Goal: Task Accomplishment & Management: Manage account settings

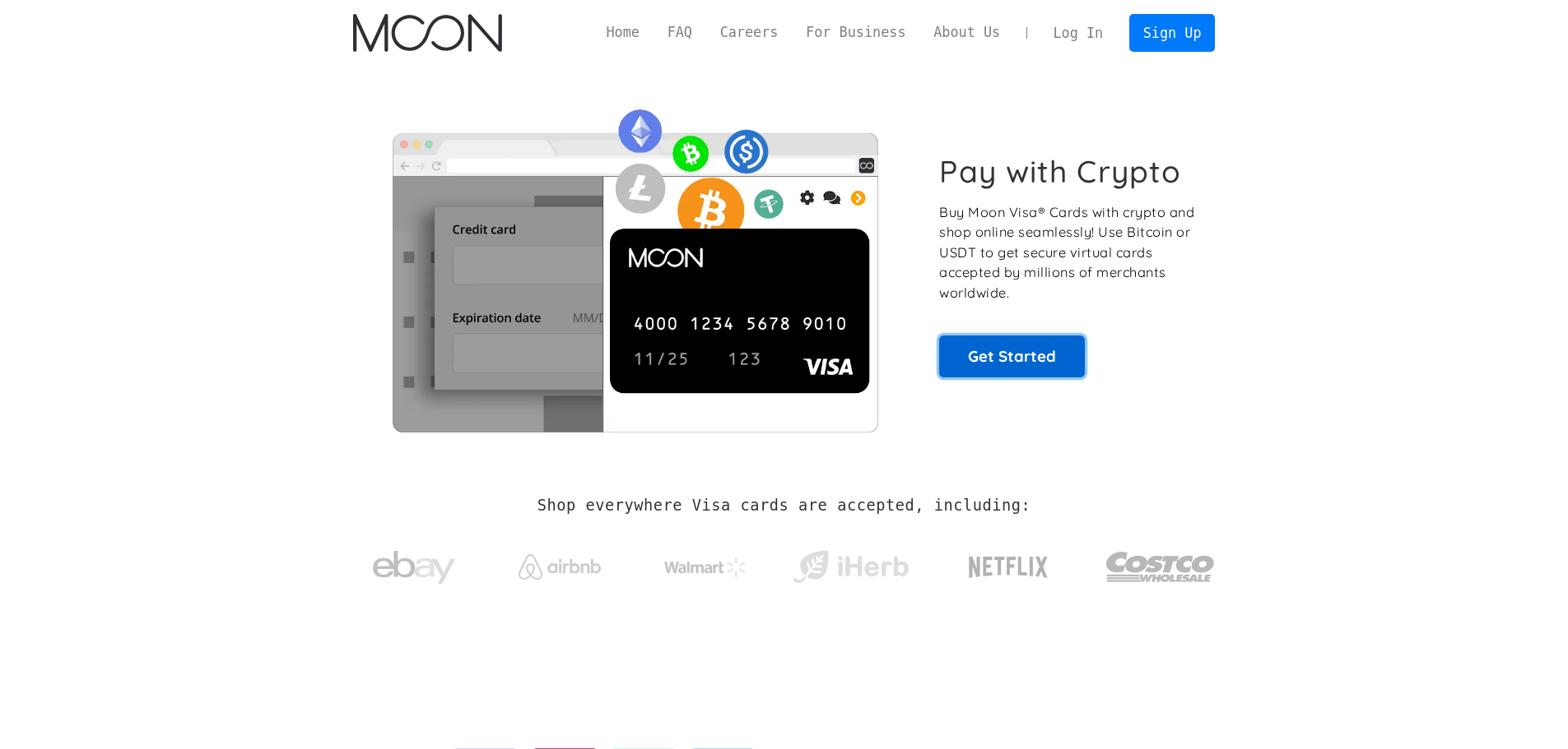
click at [1022, 365] on link "Get Started" at bounding box center [1011, 356] width 146 height 42
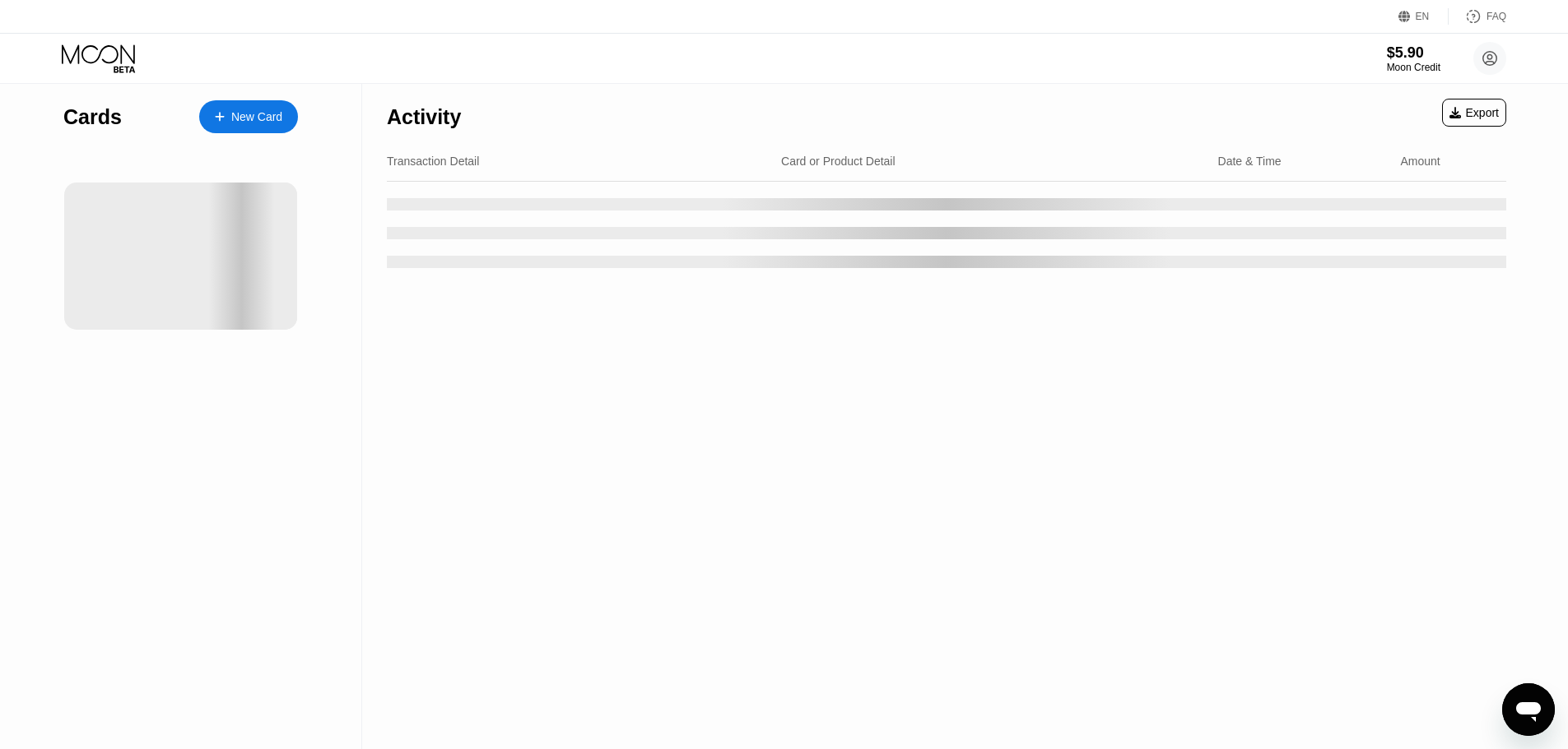
drag, startPoint x: 651, startPoint y: 42, endPoint x: 646, endPoint y: 68, distance: 26.5
click at [650, 42] on div "$5.90 Moon Credit E G elyasgy@gmail.com  Home Settings Support Careers About U…" at bounding box center [784, 58] width 1568 height 49
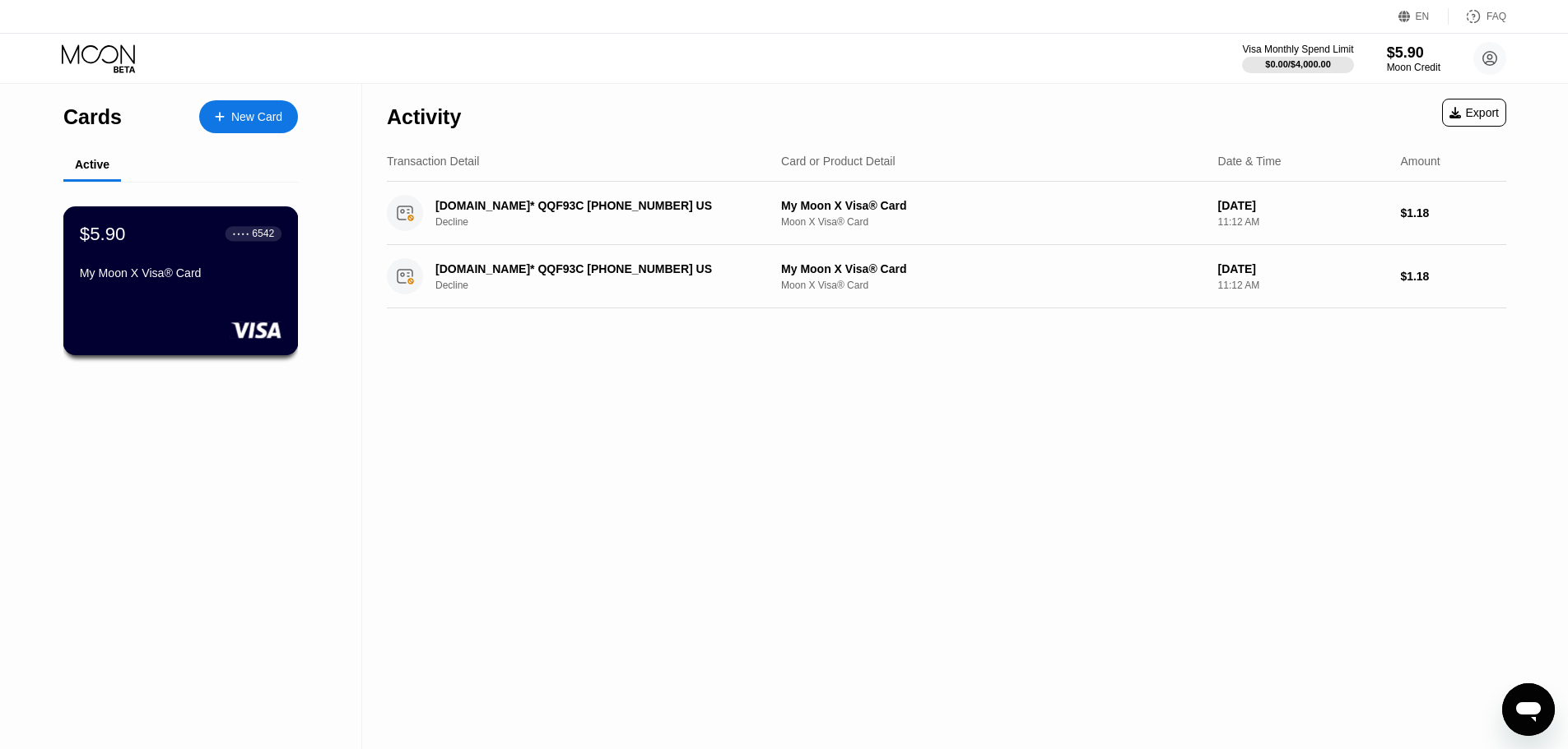
click at [235, 245] on div "● ● ● ● 6542" at bounding box center [253, 234] width 57 height 21
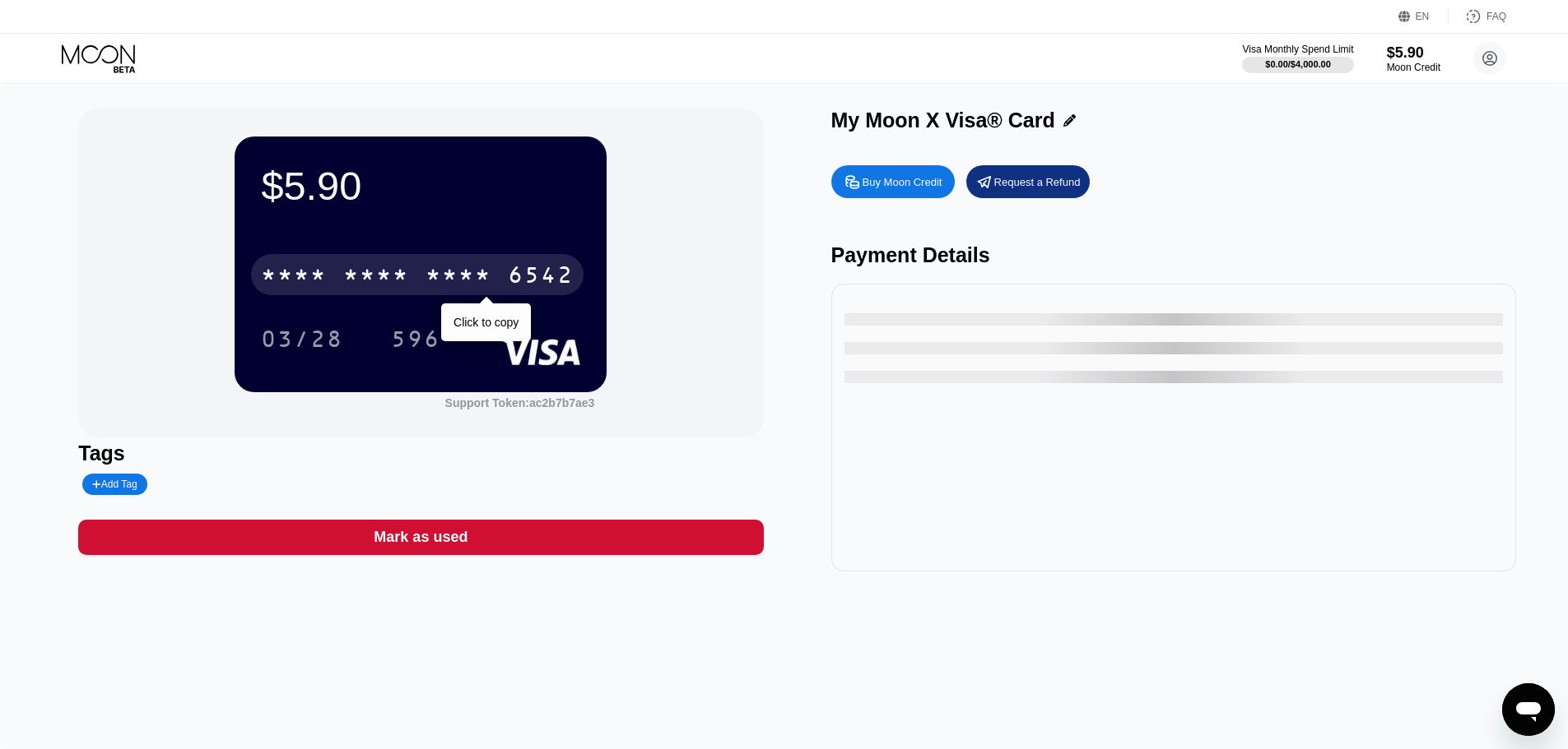
click at [473, 279] on div "* * * *" at bounding box center [458, 276] width 66 height 26
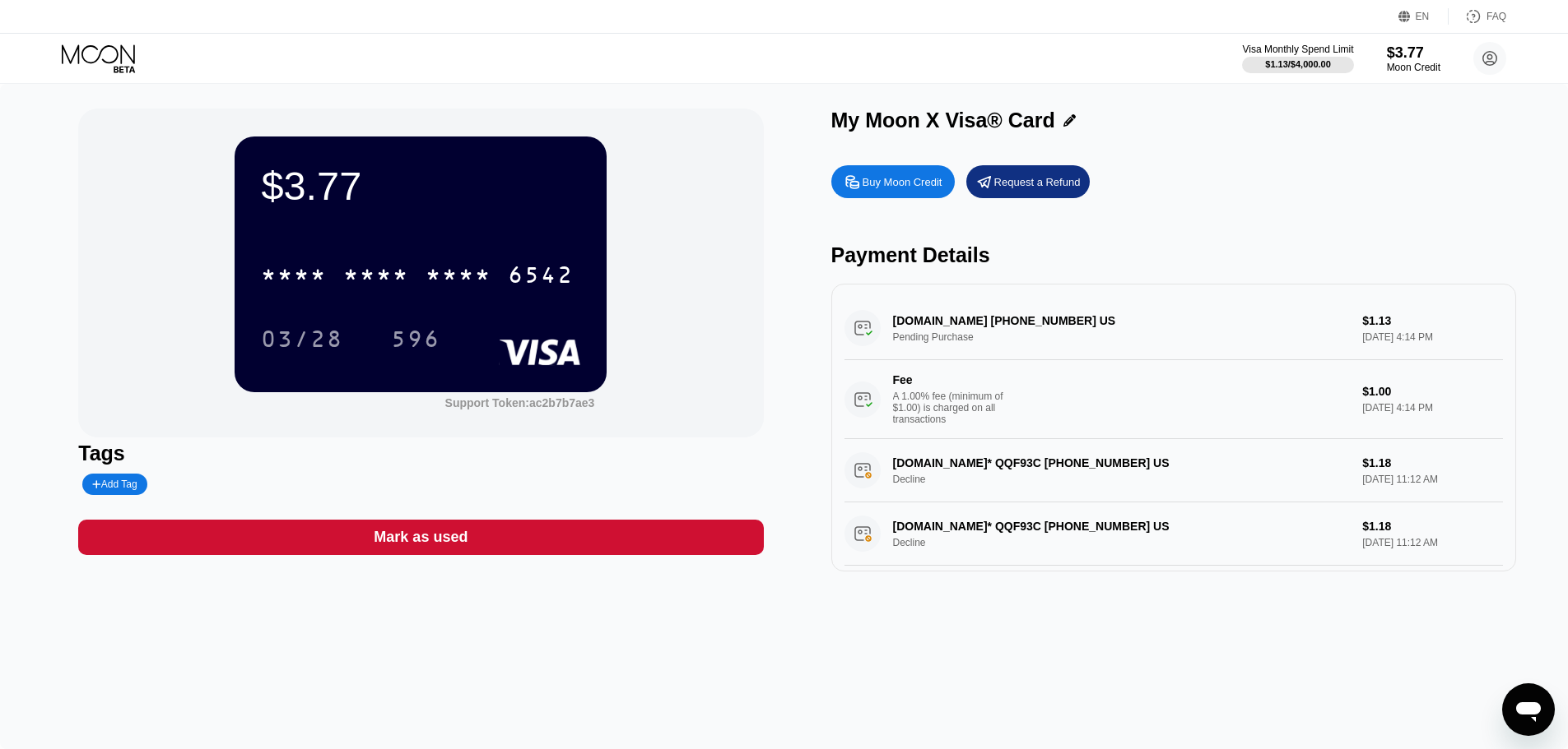
click at [1112, 418] on div "Fee A 1.00% fee (minimum of $1.00) is charged on all transactions" at bounding box center [1096, 399] width 506 height 52
click at [905, 406] on div "A 1.00% fee (minimum of $1.00) is charged on all transactions" at bounding box center [955, 408] width 124 height 35
click at [1395, 57] on div "$3.77" at bounding box center [1413, 52] width 55 height 17
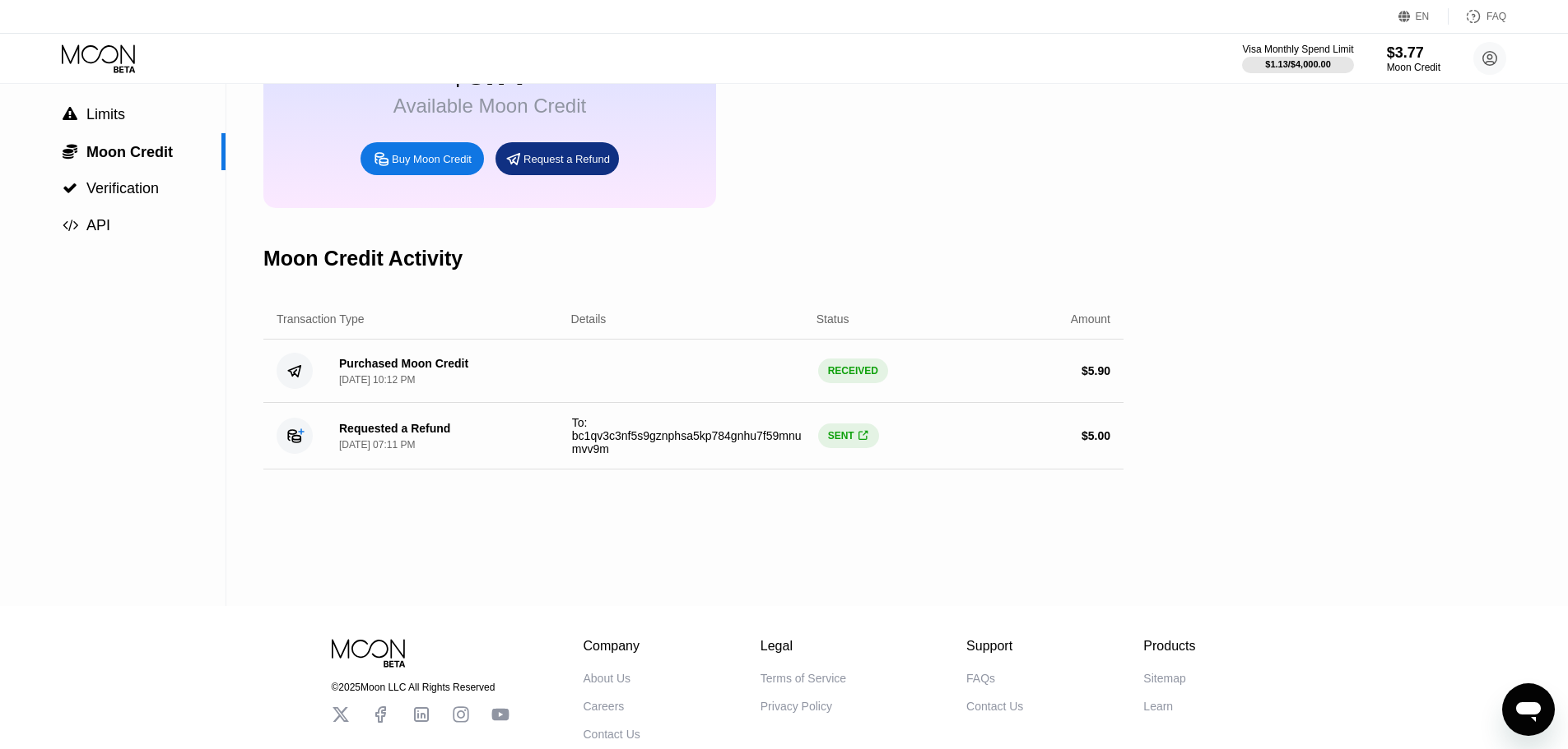
scroll to position [164, 0]
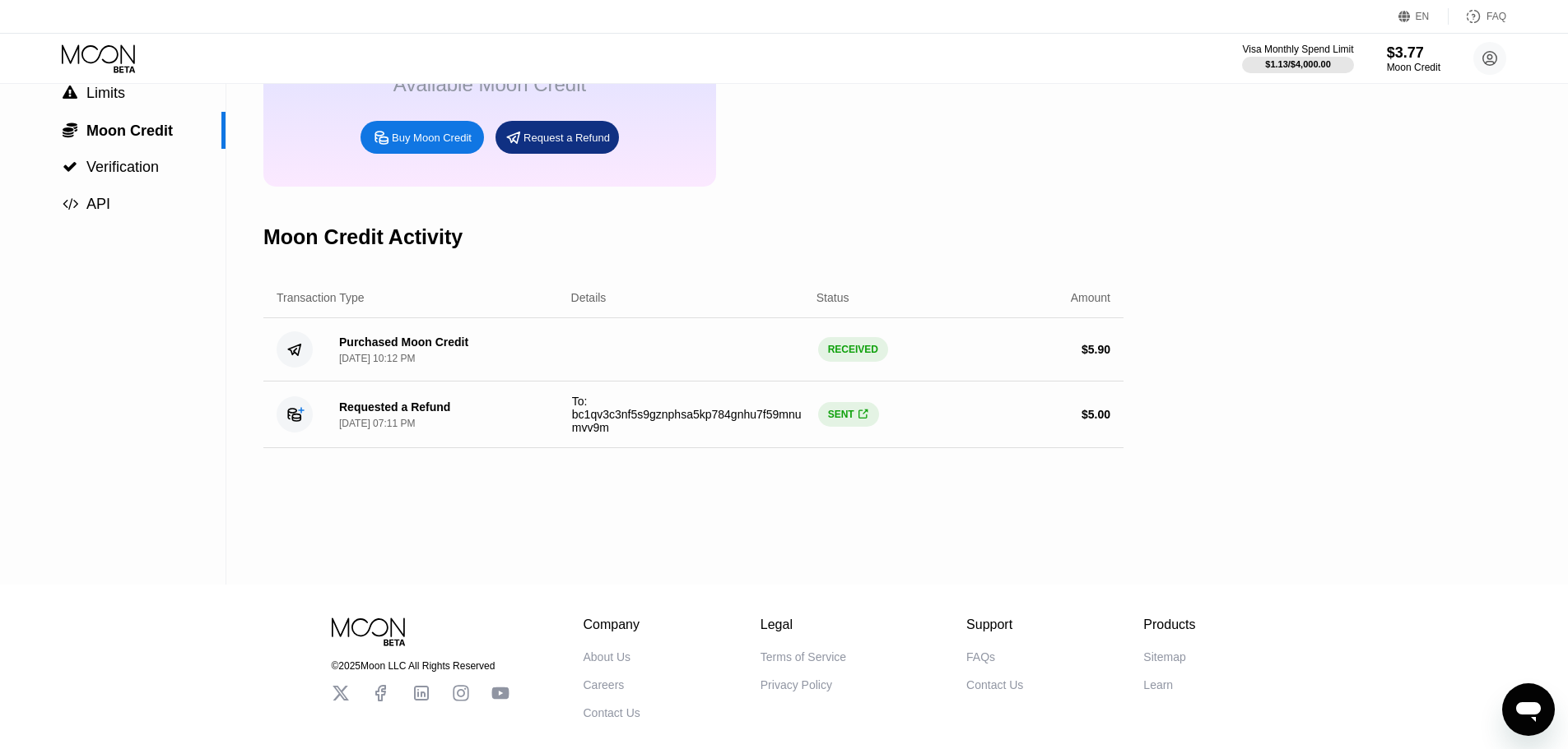
click at [584, 434] on span "To: bc1qv3c3nf5s9gznphsa5kp784gnhu7f59mnumvv9m" at bounding box center [687, 415] width 230 height 40
click at [770, 504] on div "Moon Credit $3.77 Available Moon Credit Buy Moon Credit Request a Refund Moon C…" at bounding box center [693, 252] width 860 height 666
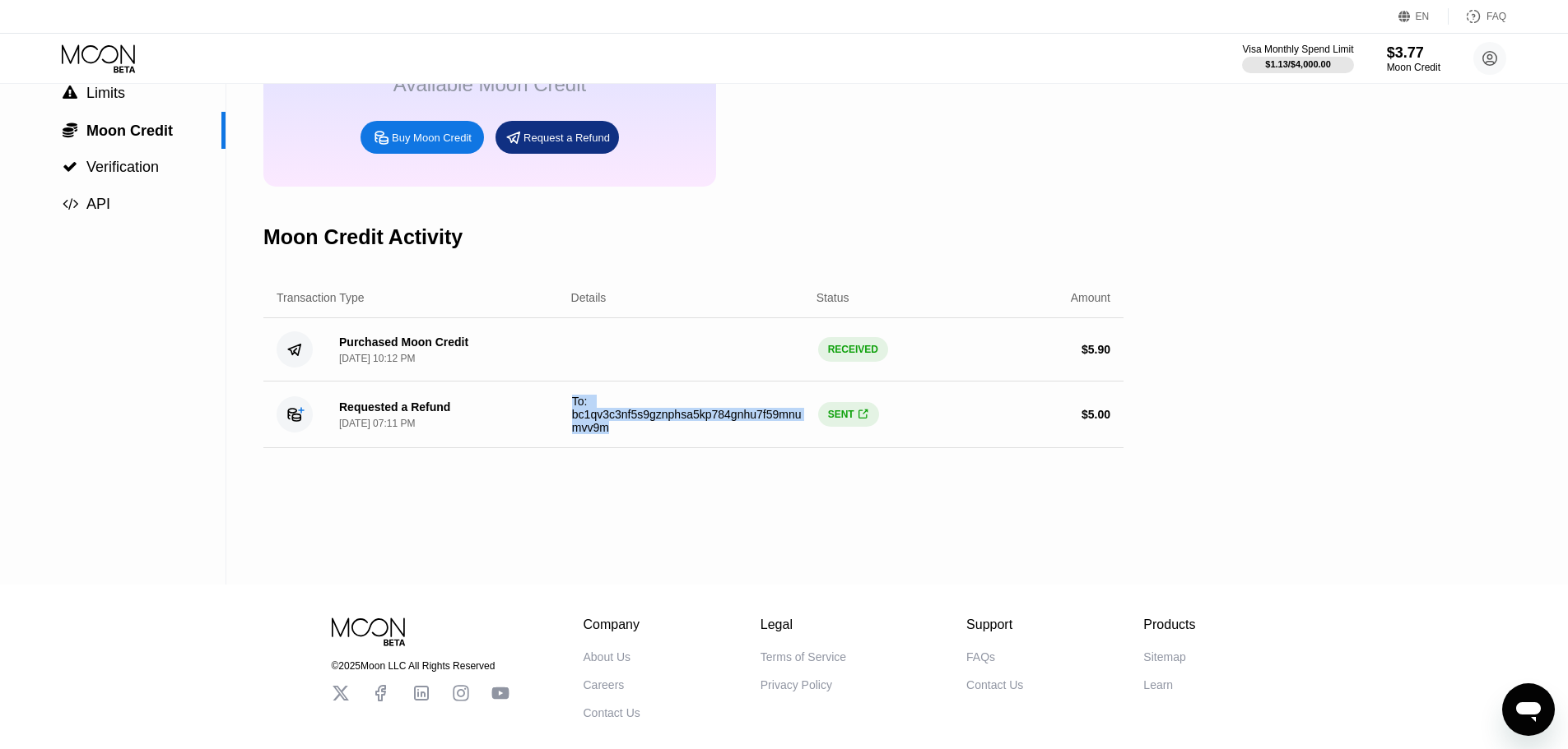
click at [769, 503] on div "Moon Credit $3.77 Available Moon Credit Buy Moon Credit Request a Refund Moon C…" at bounding box center [693, 252] width 860 height 666
click at [683, 434] on div "To: bc1qv3c3nf5s9gznphsa5kp784gnhu7f59mnumvv9m" at bounding box center [688, 415] width 233 height 40
click at [673, 382] on div "Purchased Moon Credit Apr 10, 2025, 10:12 PM RECEIVED $ 5.90" at bounding box center [693, 350] width 860 height 64
click at [668, 341] on div "Purchased Moon Credit Apr 10, 2025, 10:12 PM RECEIVED $ 5.90" at bounding box center [693, 350] width 860 height 64
click at [754, 244] on div "Moon Credit Activity" at bounding box center [693, 237] width 860 height 81
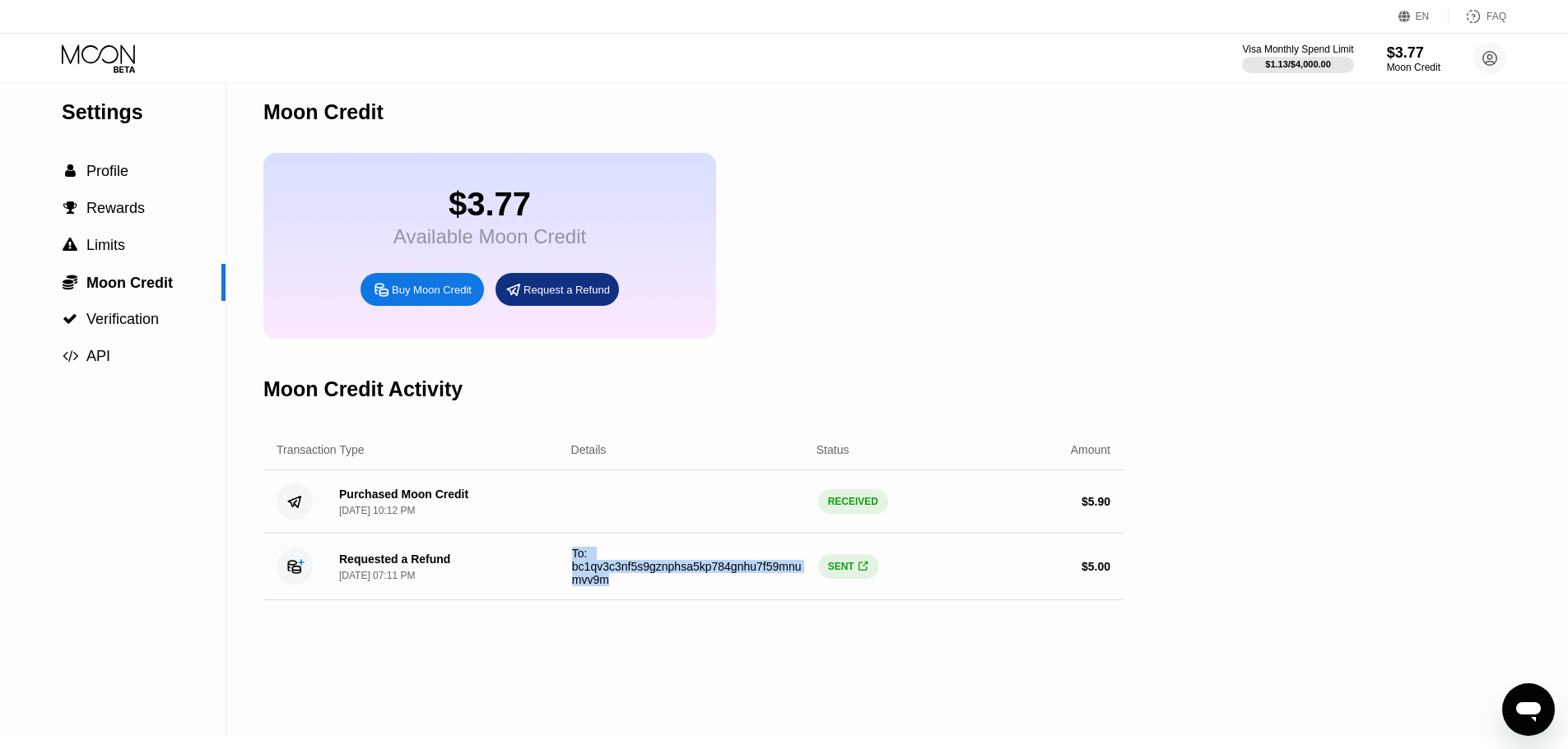
scroll to position [0, 0]
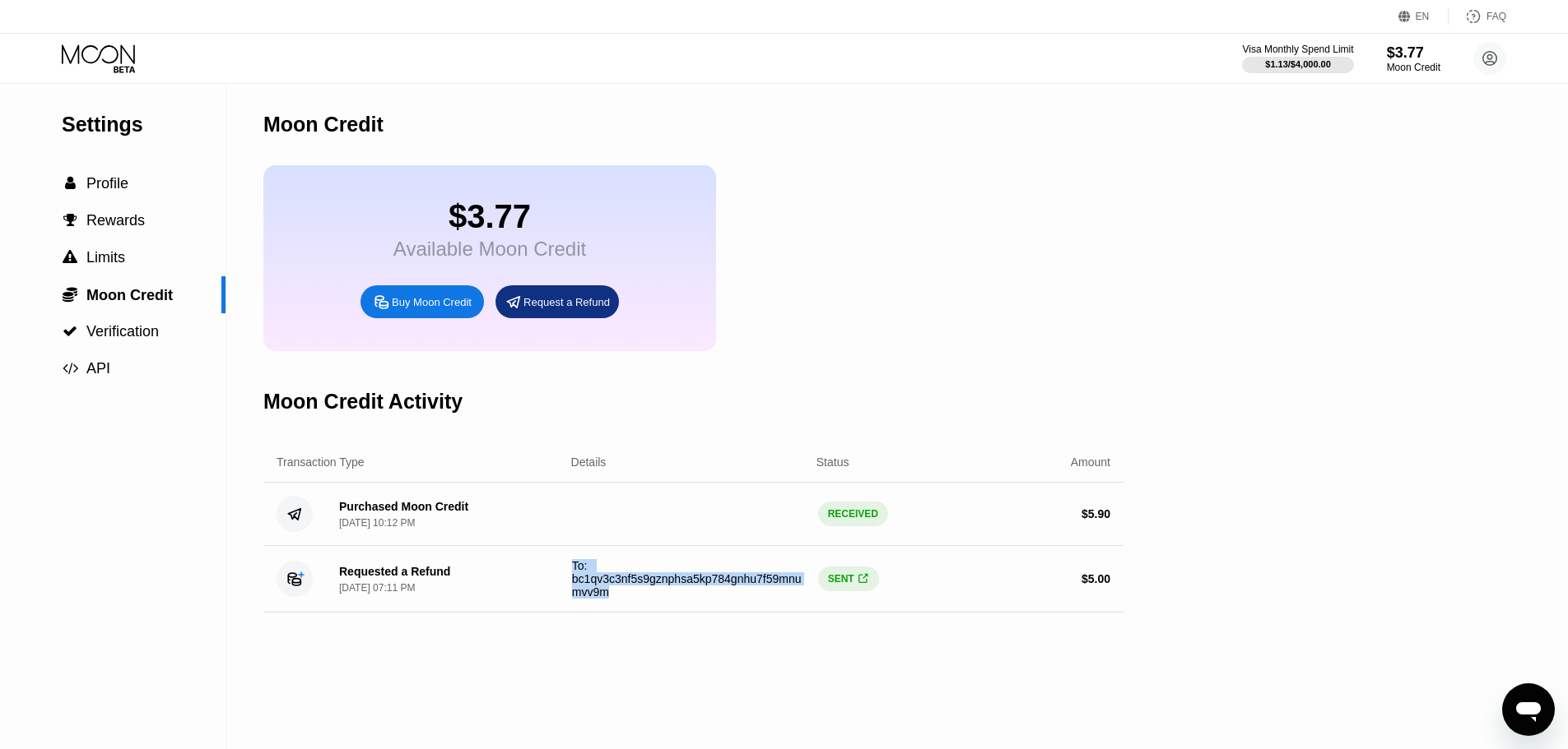
click at [900, 291] on div "$3.77 Available Moon Credit Buy Moon Credit Request a Refund" at bounding box center [693, 258] width 860 height 186
click at [897, 293] on div "$3.77 Available Moon Credit Buy Moon Credit Request a Refund" at bounding box center [693, 258] width 860 height 186
click at [429, 405] on div "Moon Credit Activity" at bounding box center [363, 401] width 199 height 24
click at [426, 414] on div "Moon Credit Activity" at bounding box center [363, 401] width 199 height 24
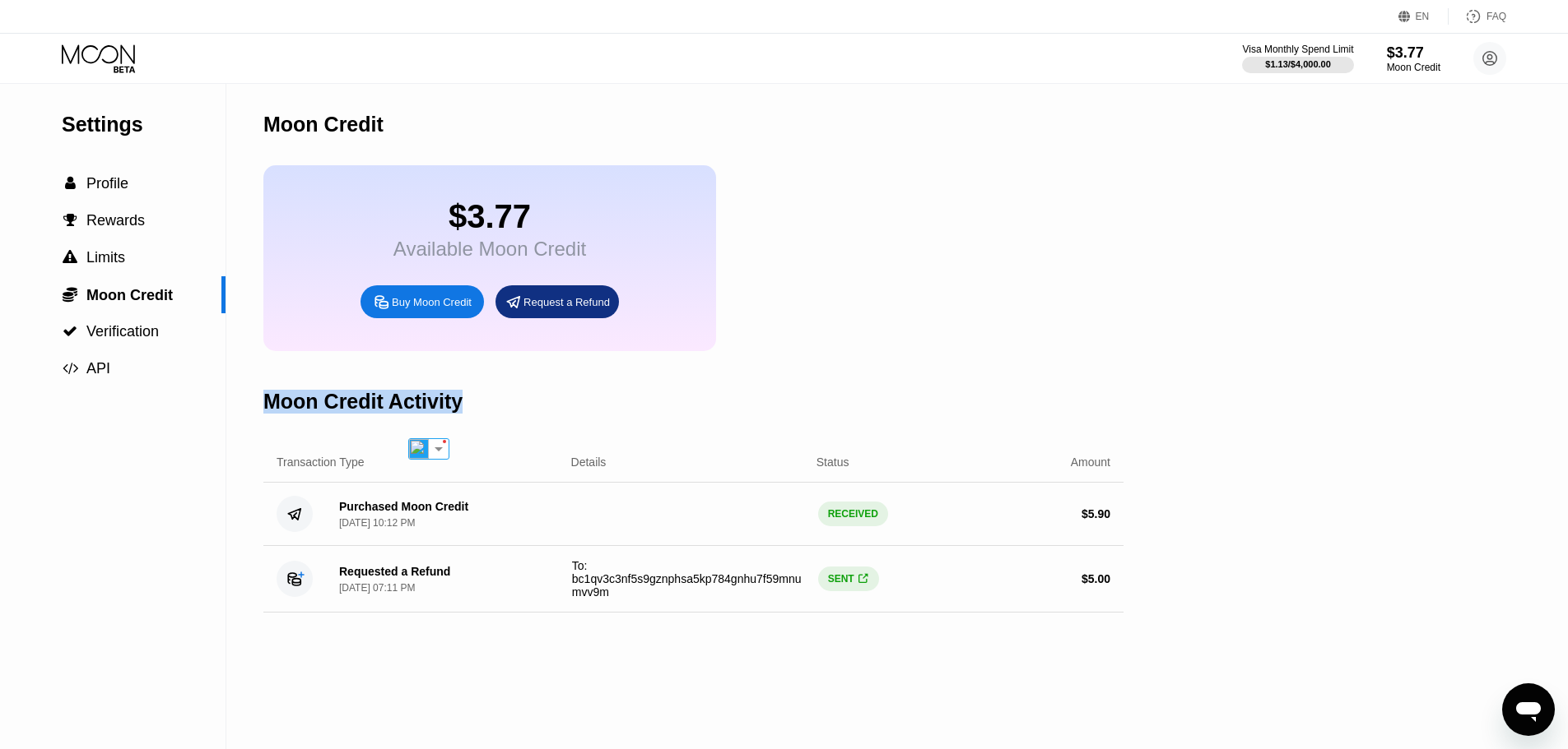
click at [426, 414] on div "Moon Credit Activity" at bounding box center [363, 401] width 199 height 24
click at [640, 426] on div "Moon Credit Activity" at bounding box center [693, 402] width 860 height 81
click at [615, 400] on div "Moon Credit Activity" at bounding box center [693, 402] width 860 height 81
click at [462, 529] on div "Purchased Moon Credit Apr 10, 2025, 10:12 PM" at bounding box center [442, 515] width 233 height 29
click at [450, 592] on div "Requested a Refund Feb 9, 2023, 07:11 PM" at bounding box center [442, 580] width 233 height 29
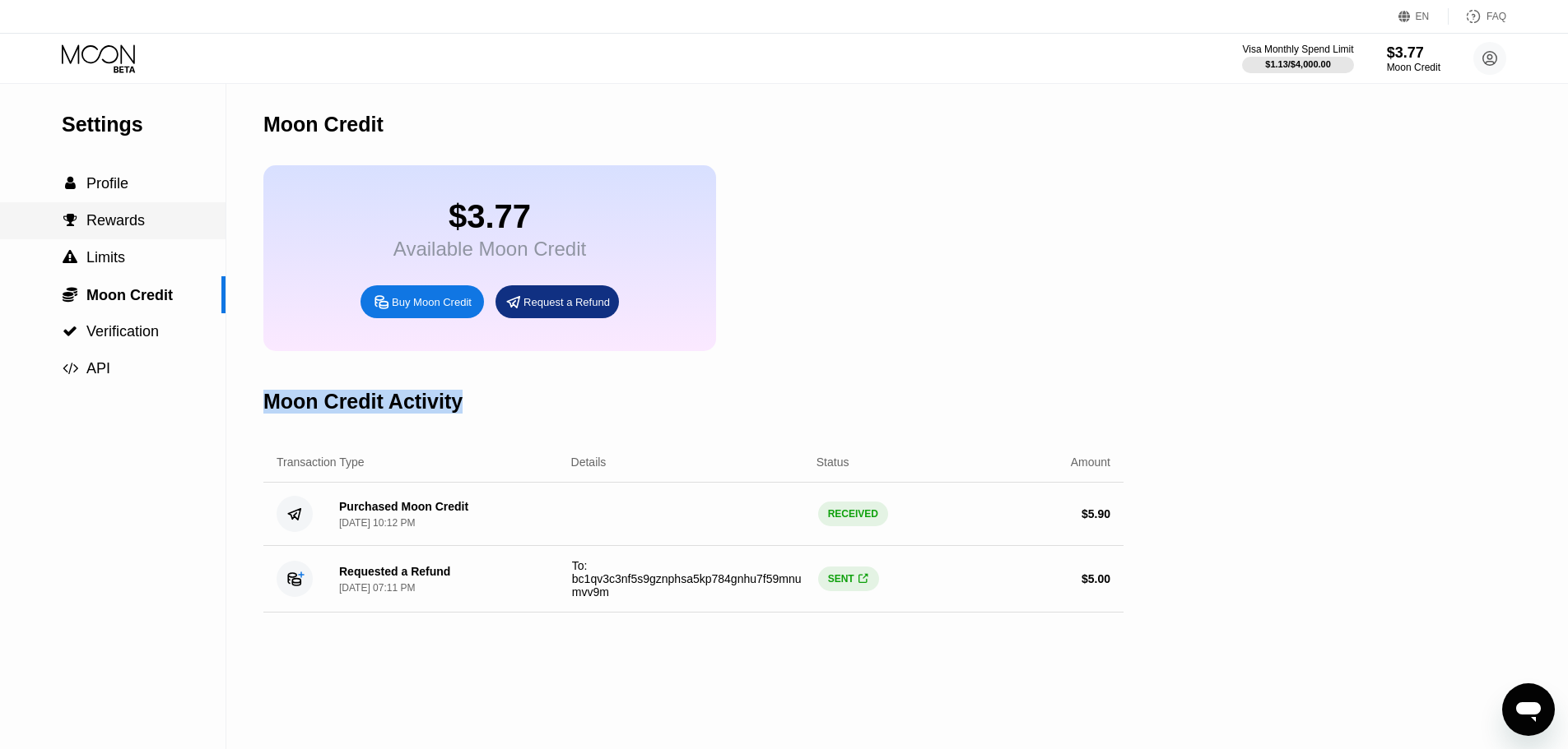
click at [107, 187] on span "Profile" at bounding box center [106, 183] width 42 height 16
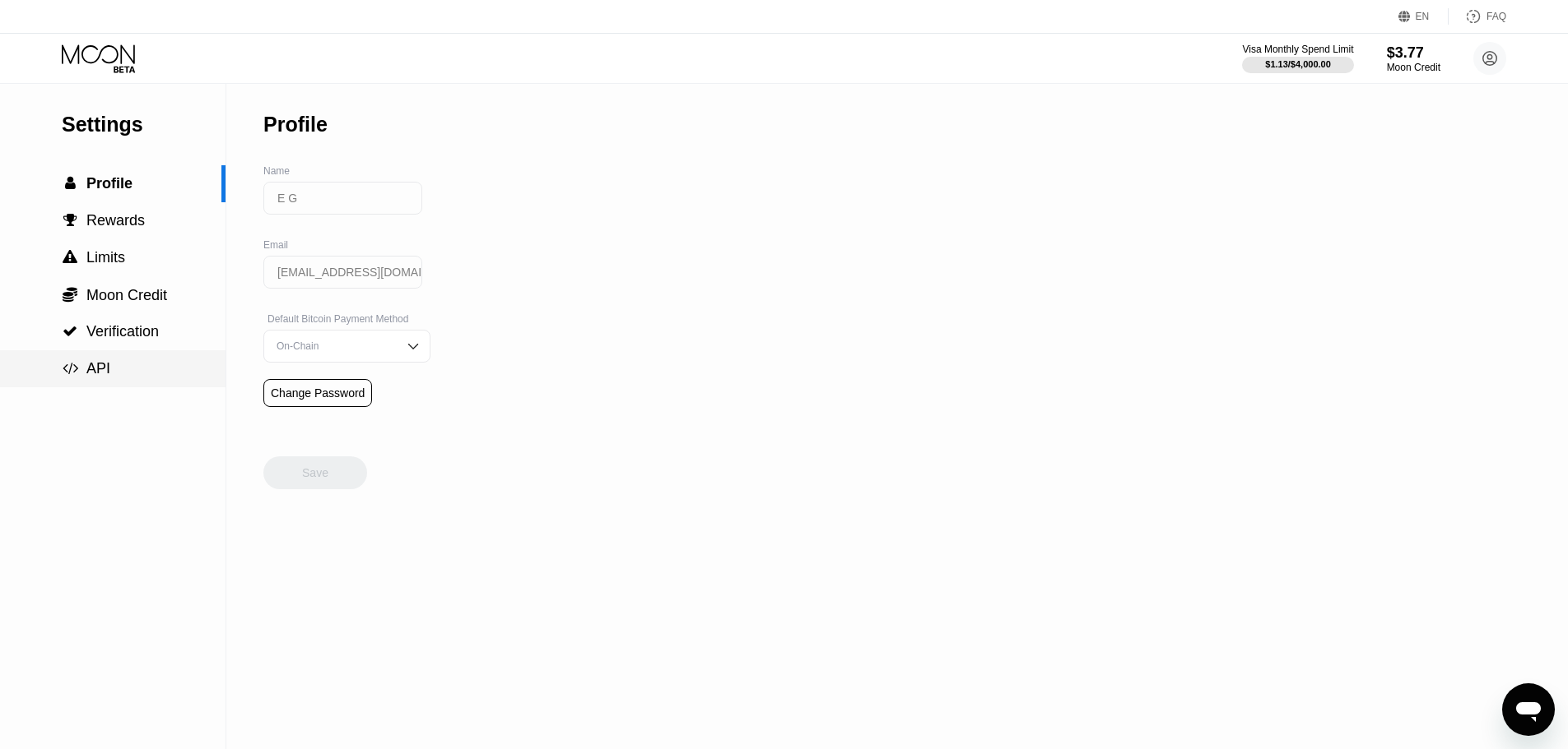
click at [127, 362] on div " API" at bounding box center [112, 369] width 225 height 17
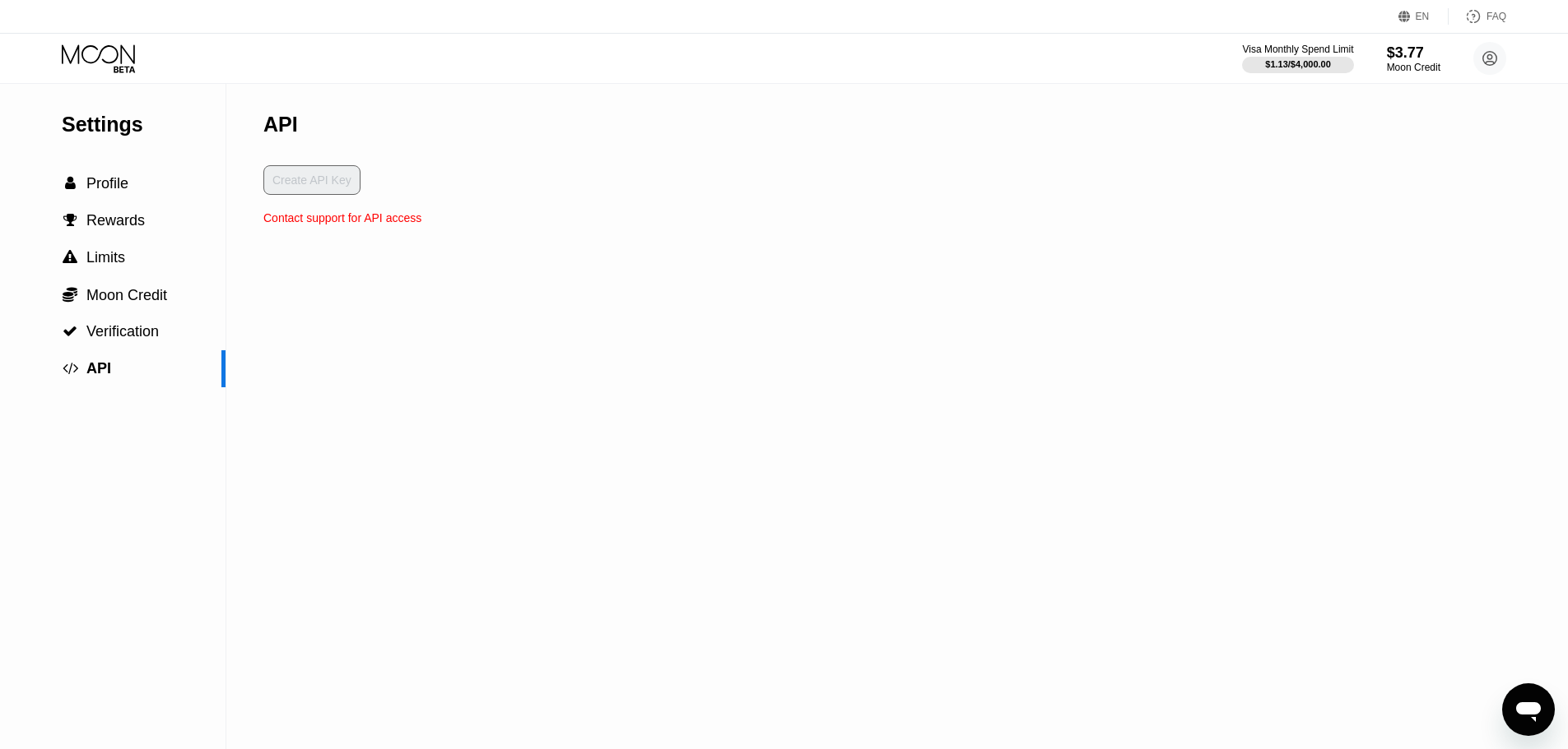
click at [330, 233] on div "API Create API Key Contact support for API access" at bounding box center [341, 417] width 158 height 666
click at [351, 224] on div "Contact support for API access" at bounding box center [341, 218] width 158 height 14
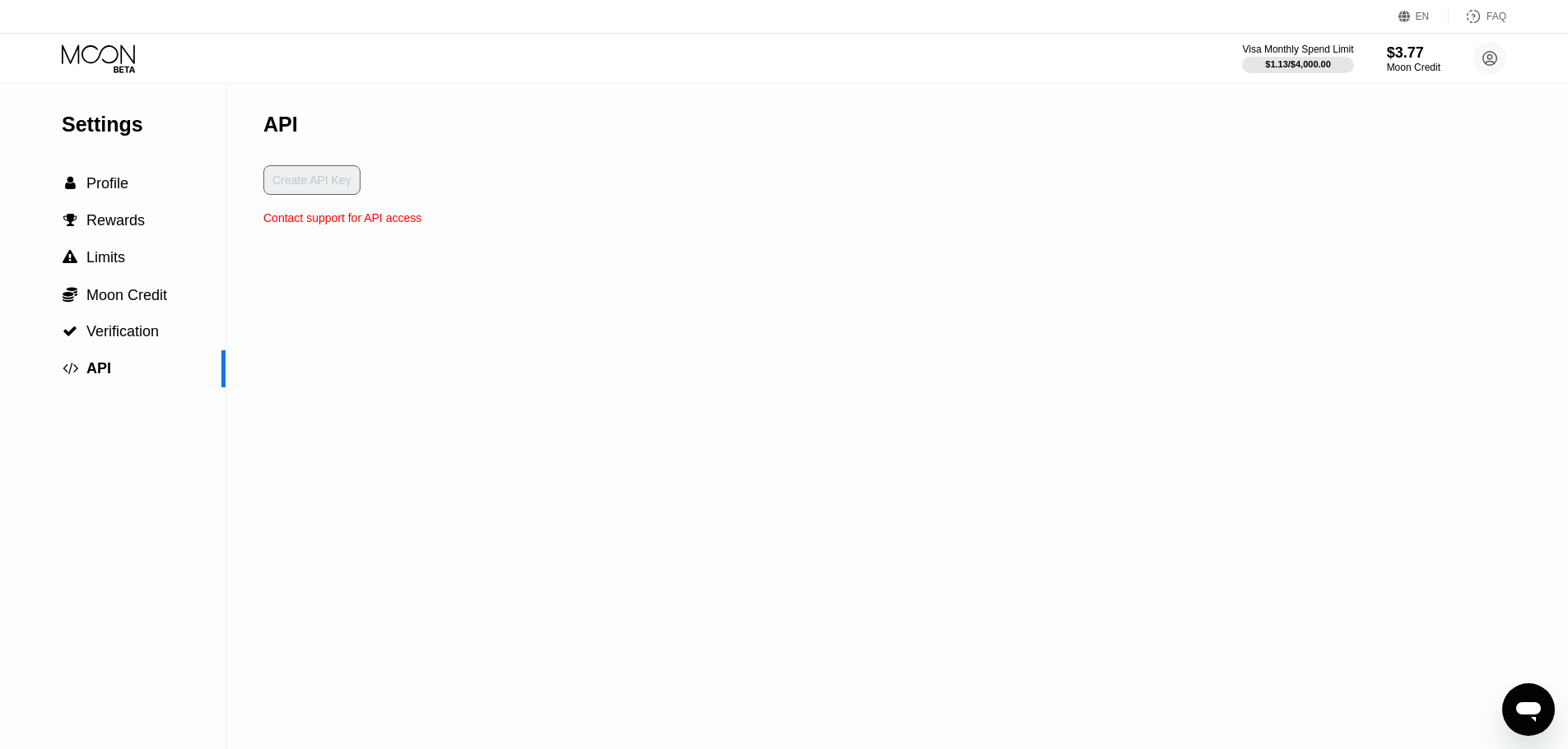
click at [388, 224] on div "Contact support for API access" at bounding box center [341, 218] width 158 height 14
click at [94, 186] on span "Profile" at bounding box center [106, 183] width 42 height 16
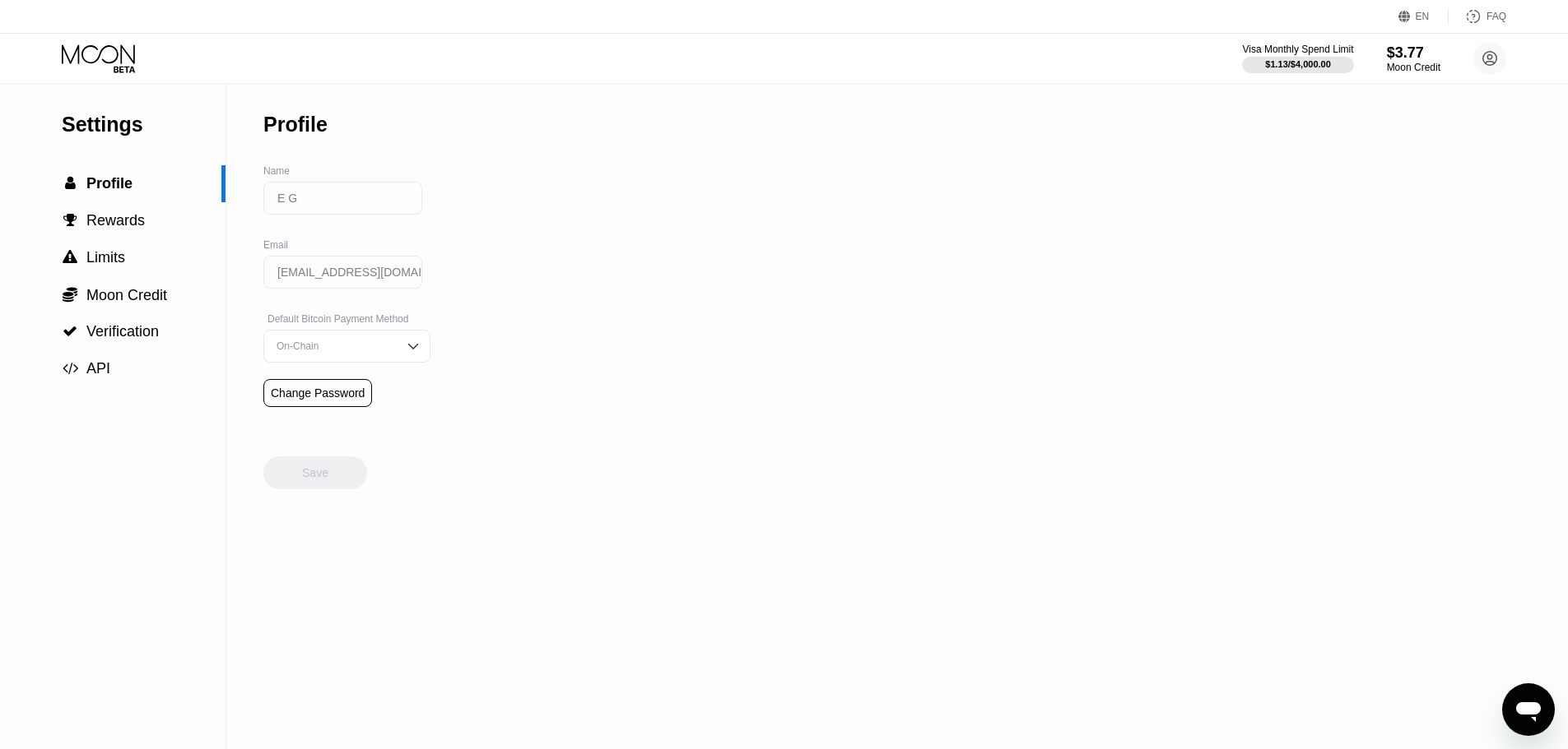
click at [346, 362] on div "On-Chain" at bounding box center [346, 346] width 167 height 33
click at [314, 385] on div "Lightning" at bounding box center [347, 379] width 149 height 12
click at [326, 480] on div "Save" at bounding box center [314, 473] width 26 height 14
